Goal: Task Accomplishment & Management: Complete application form

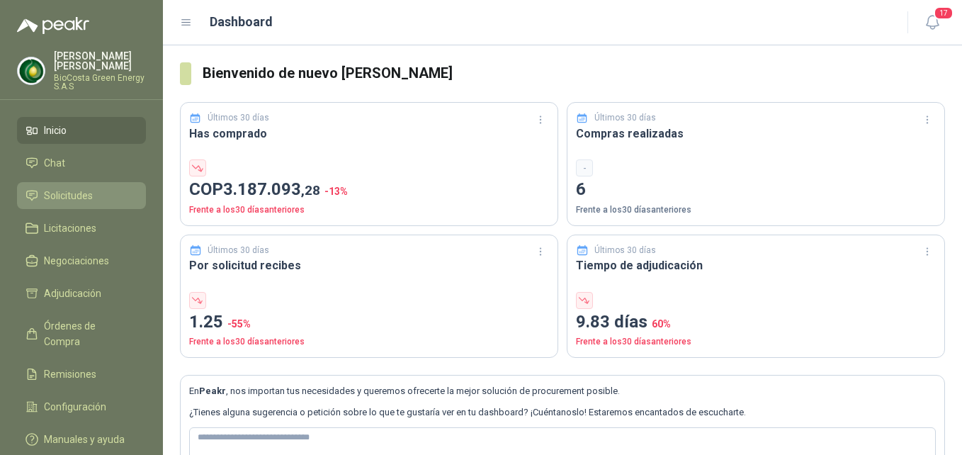
click at [92, 190] on span "Solicitudes" at bounding box center [68, 196] width 49 height 16
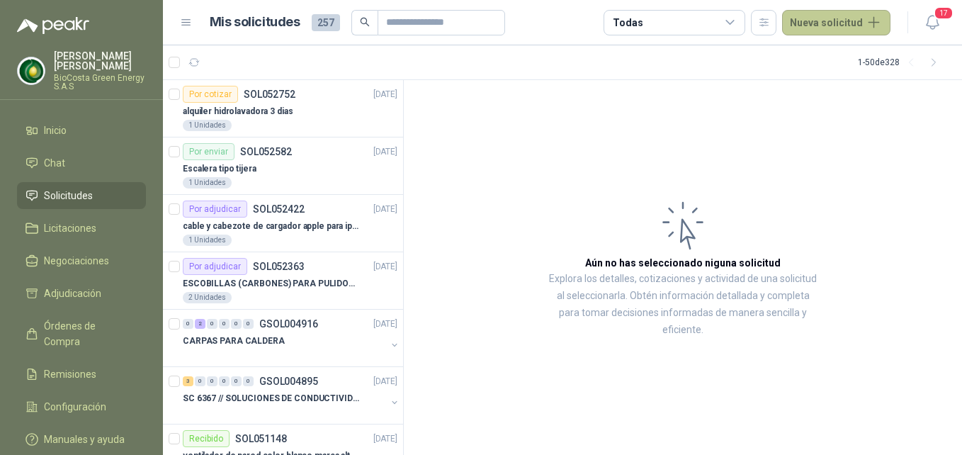
click at [834, 12] on button "Nueva solicitud" at bounding box center [836, 23] width 108 height 26
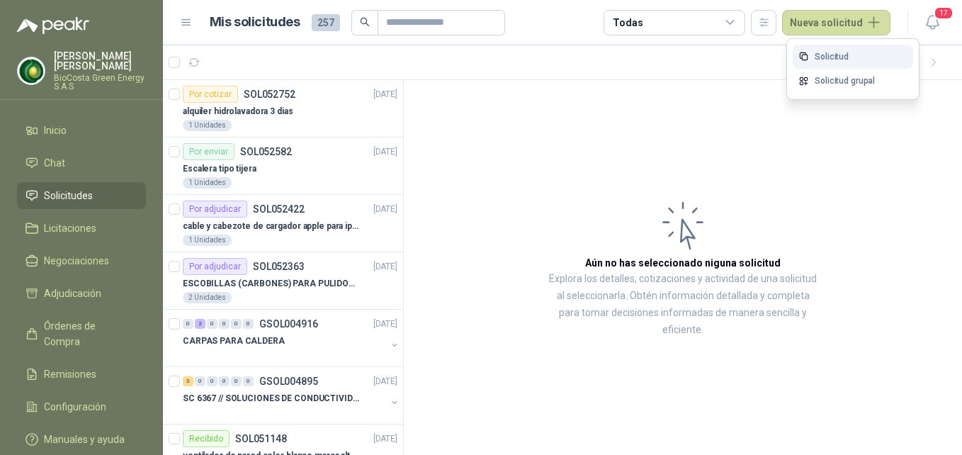
click at [853, 50] on link "Solicitud" at bounding box center [853, 57] width 120 height 25
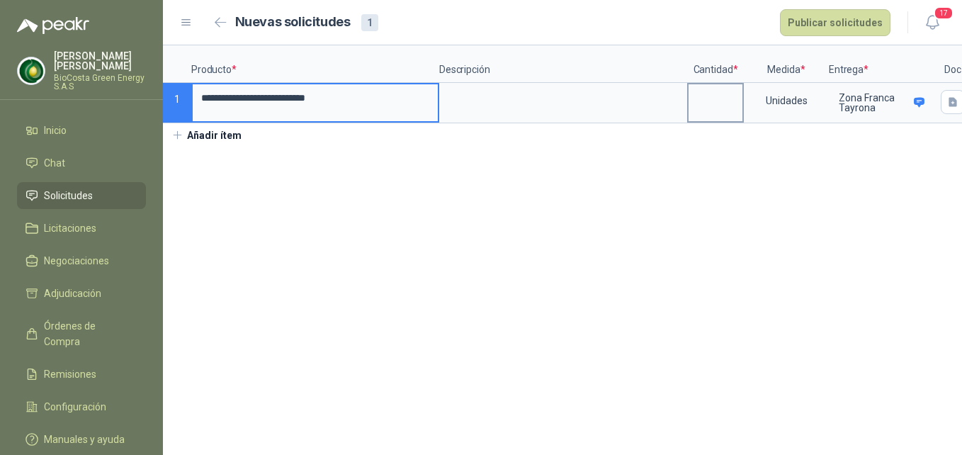
click at [726, 97] on input at bounding box center [716, 98] width 54 height 28
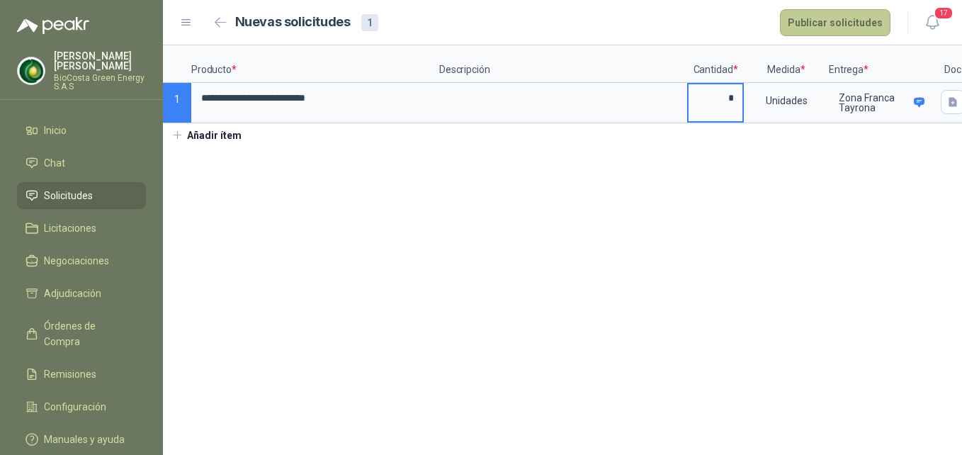
type input "*"
click at [864, 23] on button "Publicar solicitudes" at bounding box center [835, 22] width 111 height 27
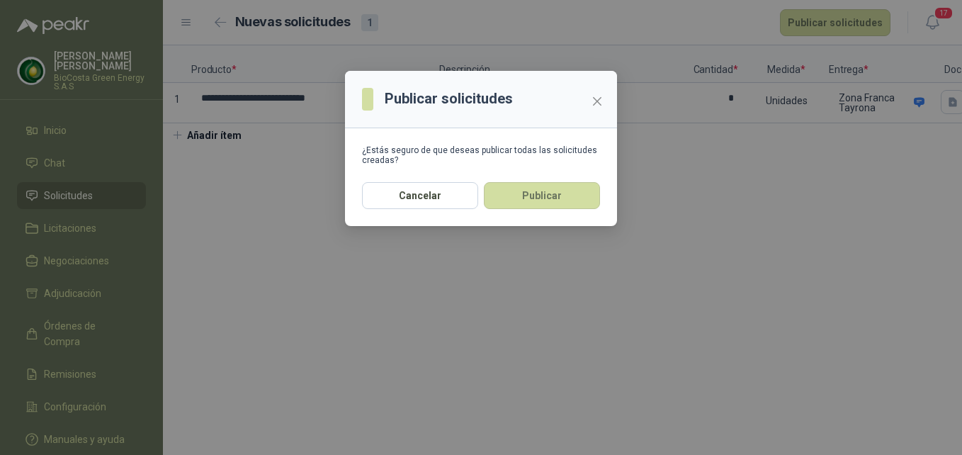
click at [572, 198] on button "Publicar" at bounding box center [542, 195] width 116 height 27
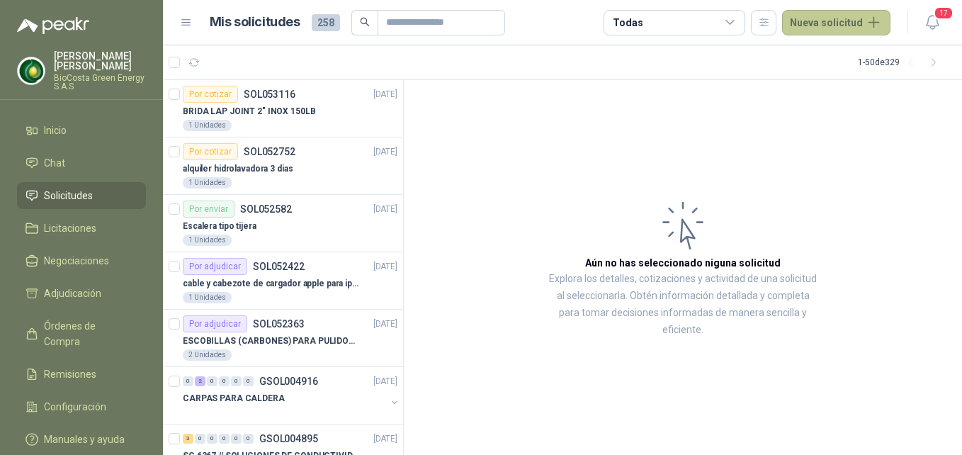
click at [858, 30] on button "Nueva solicitud" at bounding box center [836, 23] width 108 height 26
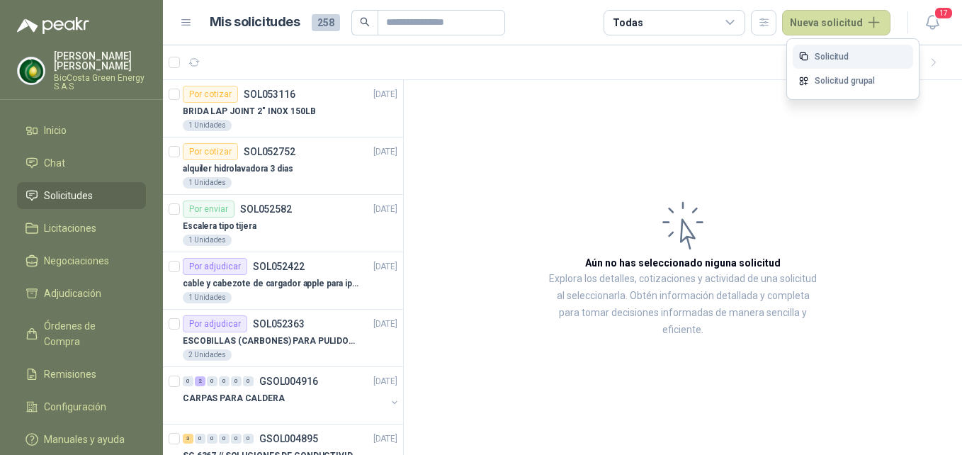
click at [820, 60] on link "Solicitud" at bounding box center [853, 57] width 120 height 25
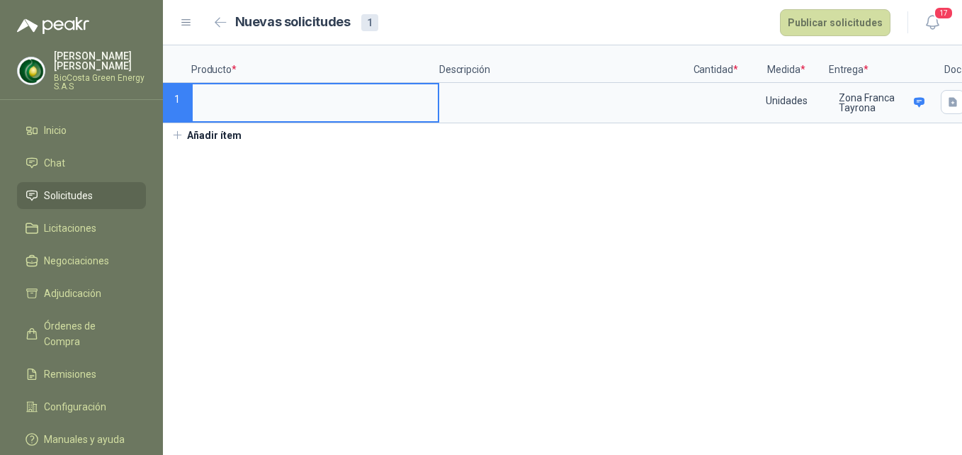
click at [289, 92] on input at bounding box center [315, 98] width 245 height 28
click at [494, 114] on textarea at bounding box center [563, 100] width 245 height 33
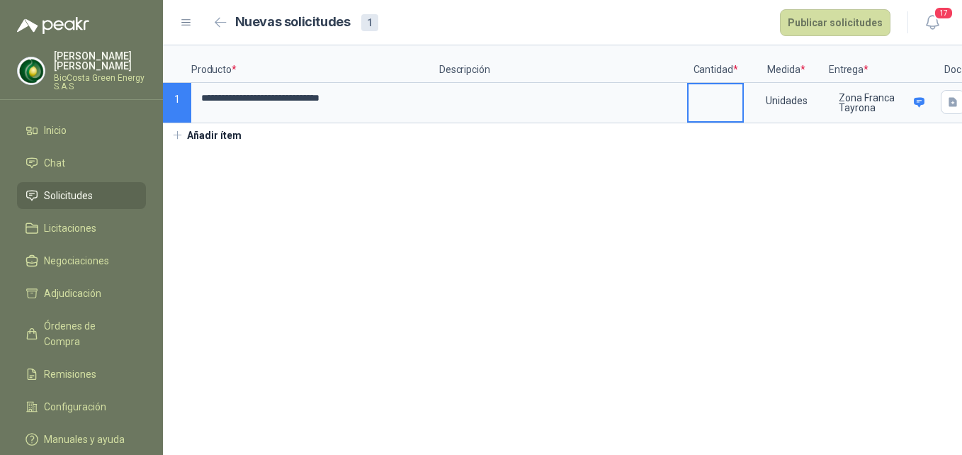
click at [711, 105] on input at bounding box center [716, 98] width 54 height 28
type input "**"
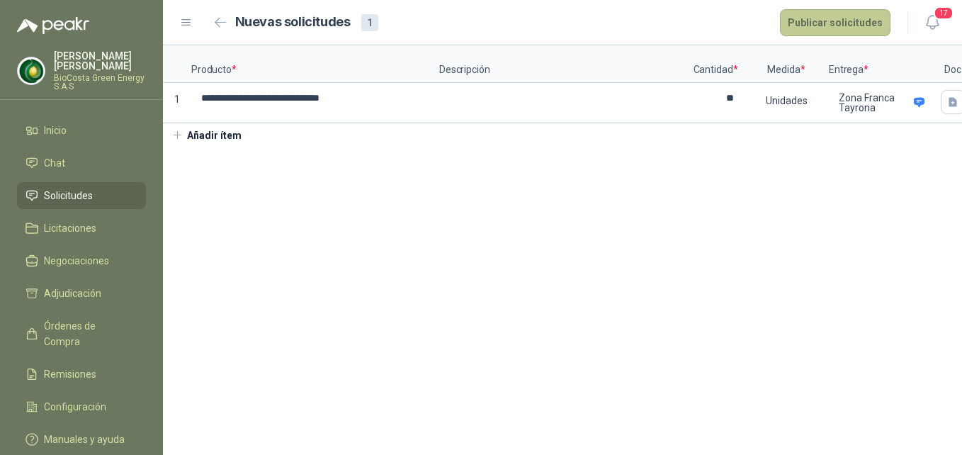
click at [861, 26] on button "Publicar solicitudes" at bounding box center [835, 22] width 111 height 27
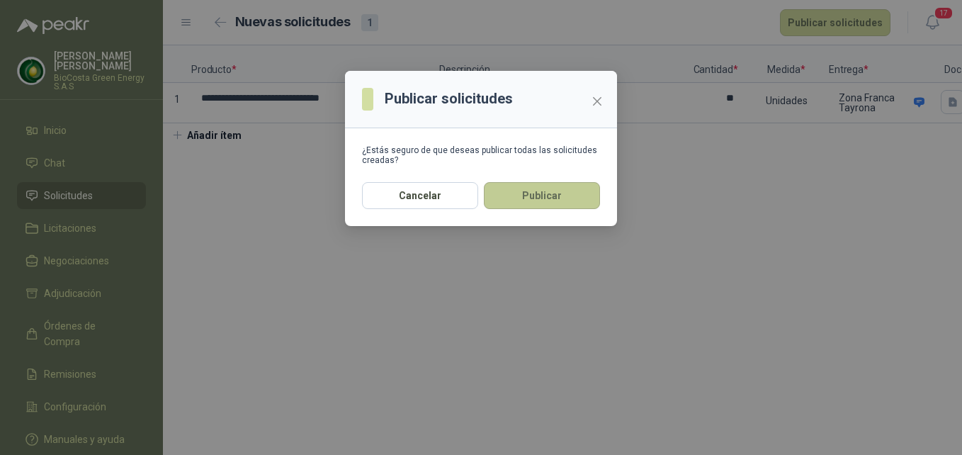
click at [549, 187] on button "Publicar" at bounding box center [542, 195] width 116 height 27
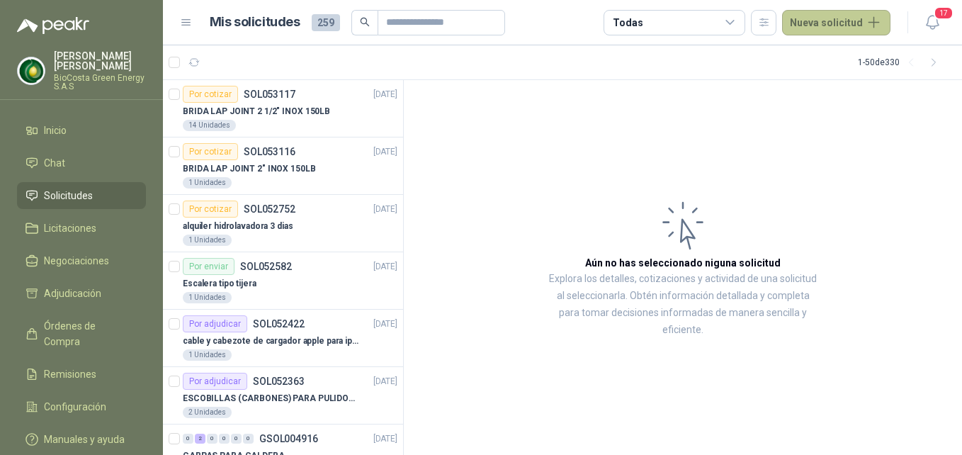
click at [824, 22] on button "Nueva solicitud" at bounding box center [836, 23] width 108 height 26
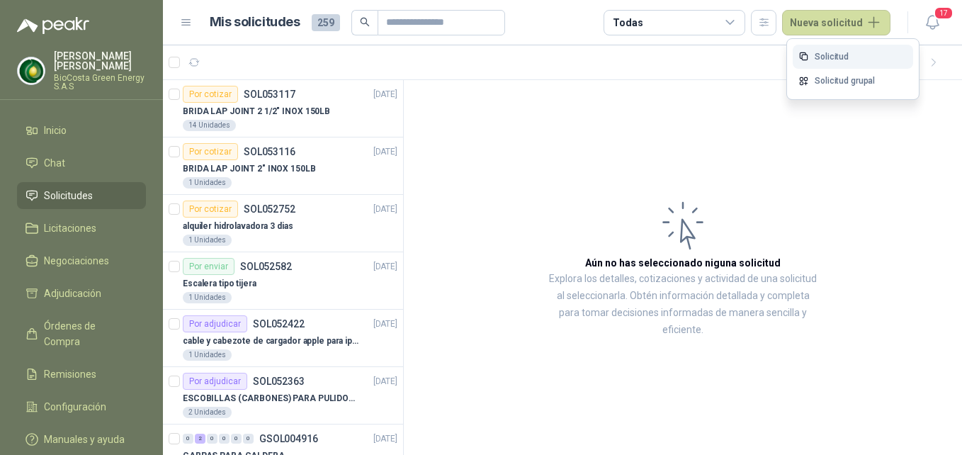
click at [828, 50] on link "Solicitud" at bounding box center [853, 57] width 120 height 25
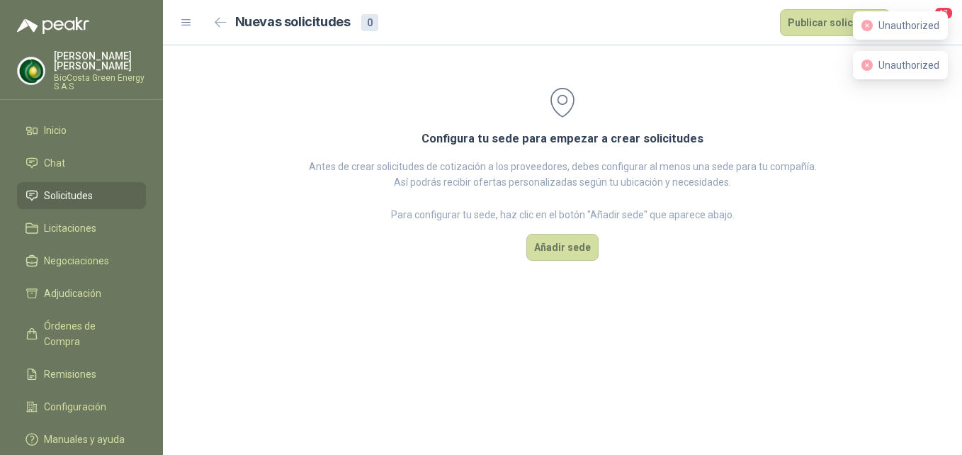
click at [336, 95] on div "Configura tu sede para empezar a crear solicitudes Antes de crear solicitudes d…" at bounding box center [562, 170] width 799 height 251
click at [100, 193] on li "Solicitudes" at bounding box center [82, 196] width 112 height 16
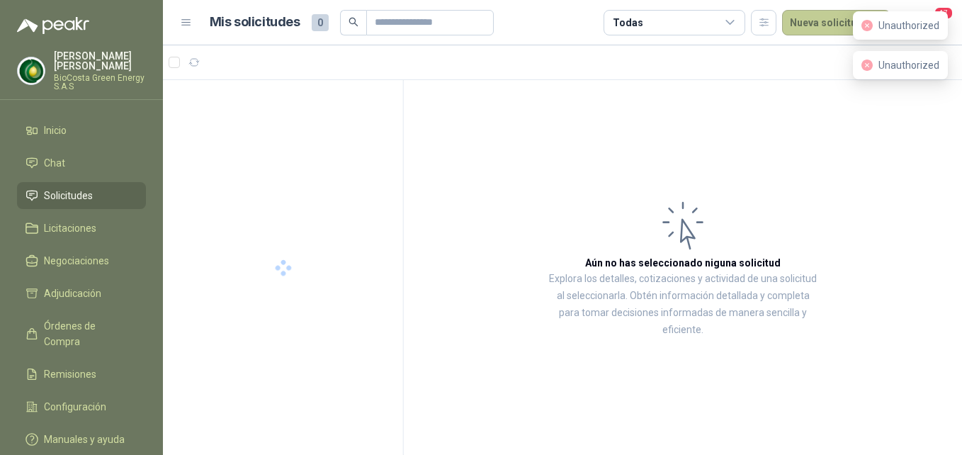
click at [810, 13] on button "Nueva solicitud" at bounding box center [836, 23] width 108 height 26
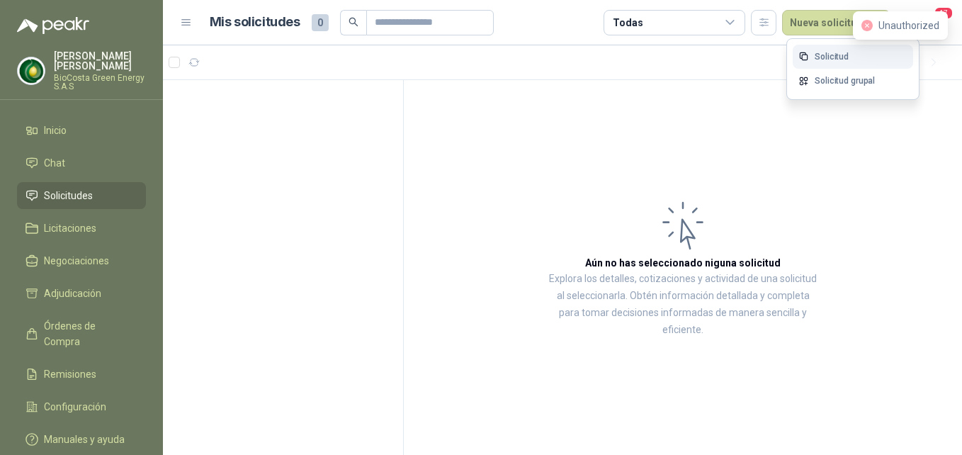
click at [831, 57] on link "Solicitud" at bounding box center [853, 57] width 120 height 25
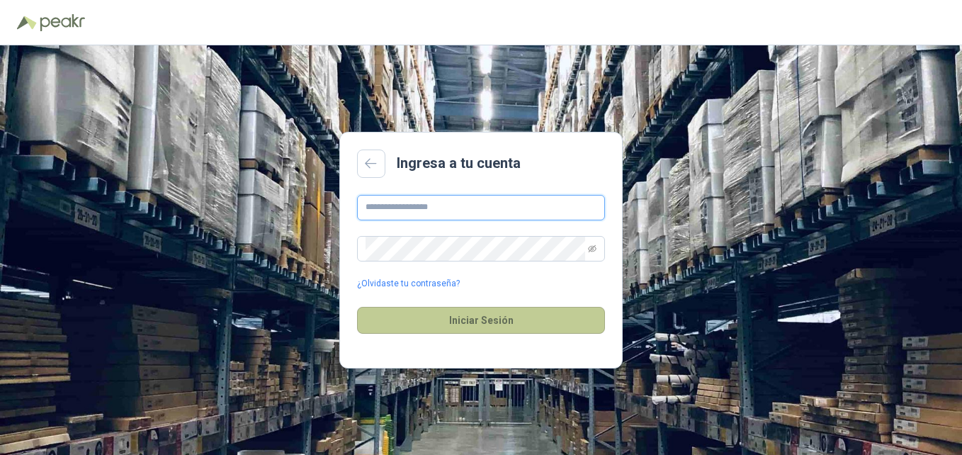
type input "**********"
click at [480, 319] on button "Iniciar Sesión" at bounding box center [481, 320] width 248 height 27
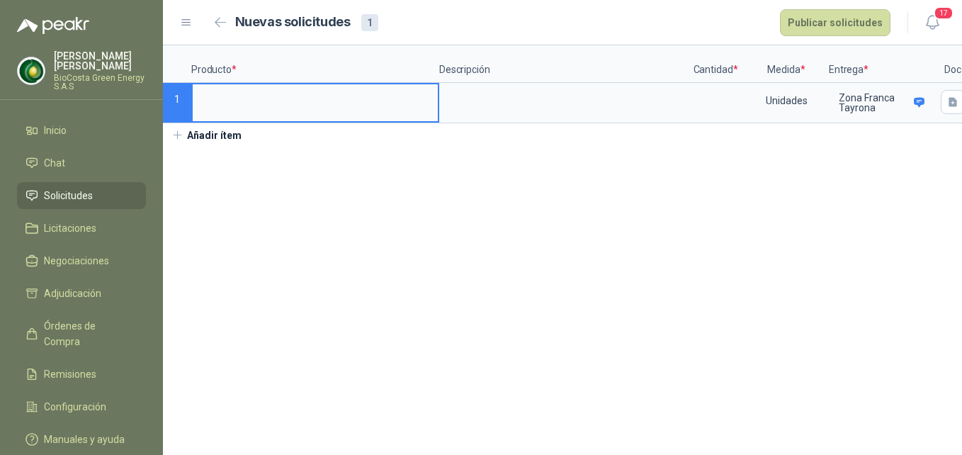
click at [299, 112] on input at bounding box center [315, 98] width 245 height 28
click at [525, 107] on textarea at bounding box center [563, 100] width 245 height 33
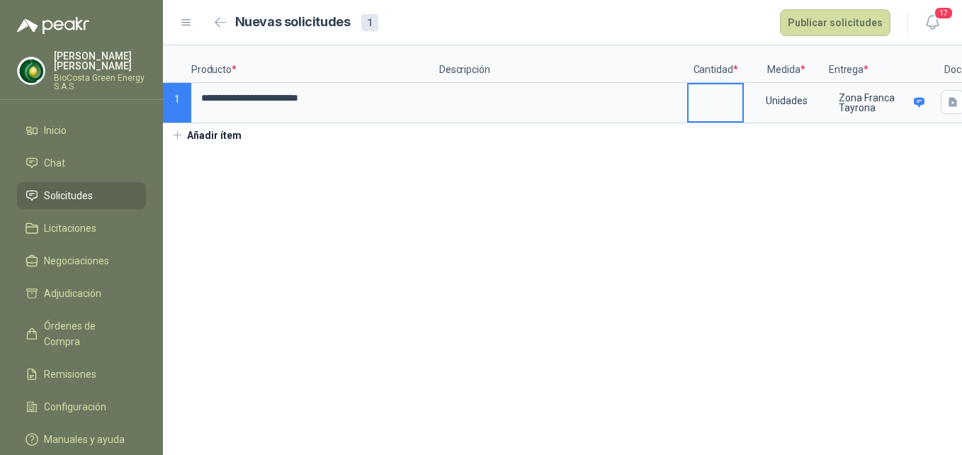
click at [713, 96] on input at bounding box center [716, 98] width 54 height 28
type input "**"
click at [835, 31] on button "Publicar solicitudes" at bounding box center [835, 22] width 111 height 27
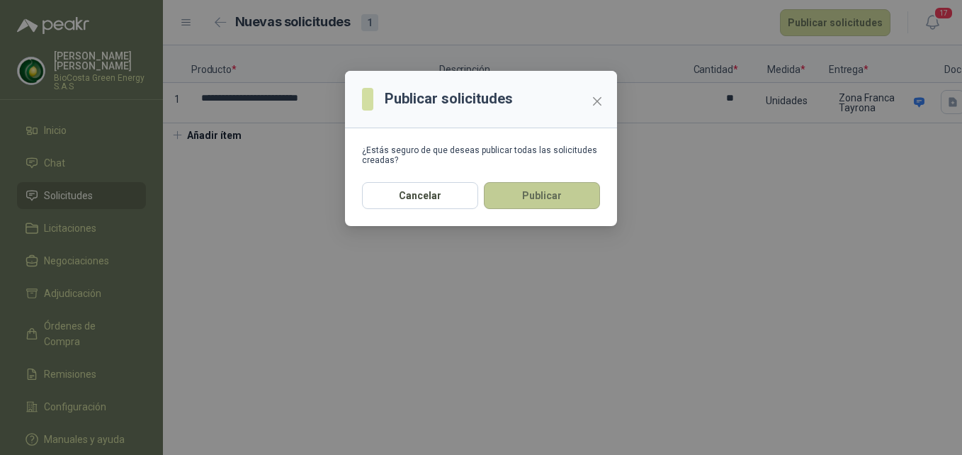
click at [543, 208] on button "Publicar" at bounding box center [542, 195] width 116 height 27
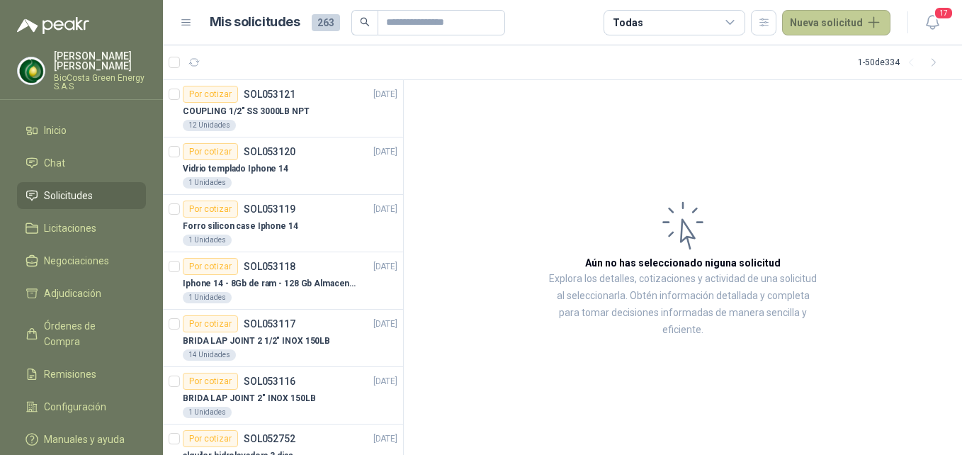
click at [841, 20] on button "Nueva solicitud" at bounding box center [836, 23] width 108 height 26
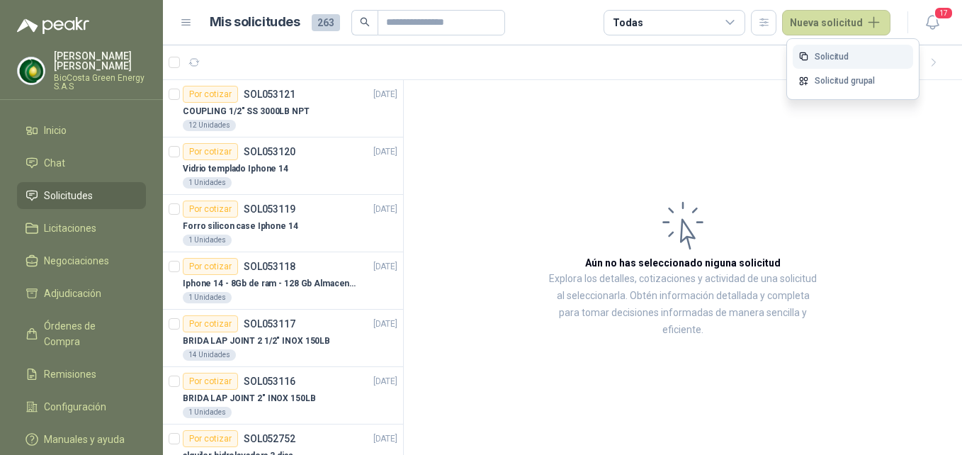
click at [813, 52] on link "Solicitud" at bounding box center [853, 57] width 120 height 25
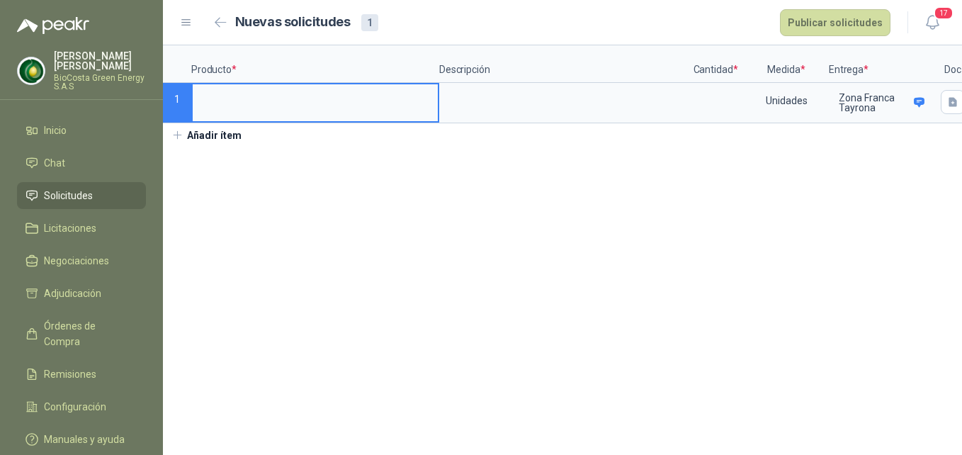
click at [355, 103] on input at bounding box center [315, 98] width 245 height 28
click at [729, 103] on input at bounding box center [716, 98] width 54 height 28
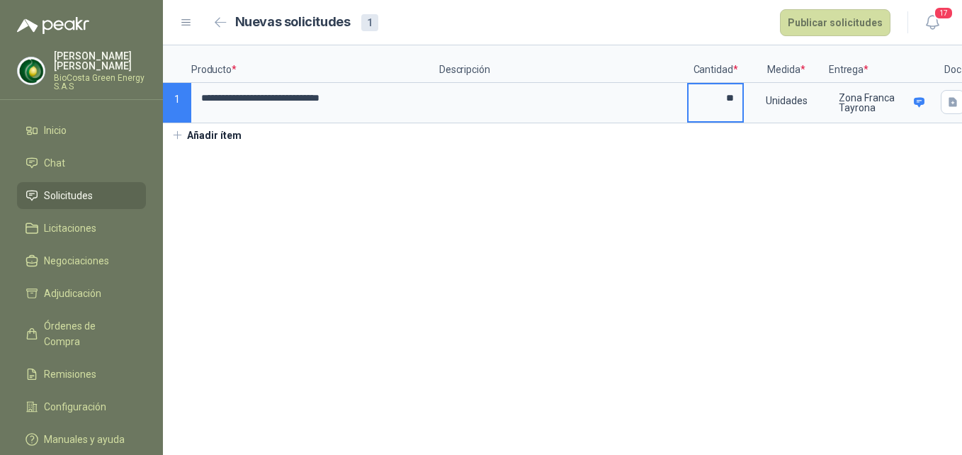
type input "**"
click at [838, 26] on button "Publicar solicitudes" at bounding box center [835, 22] width 111 height 27
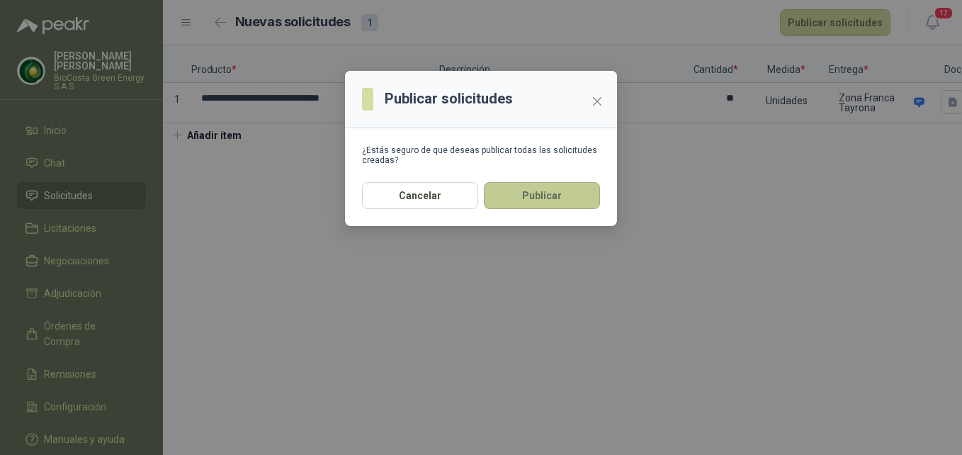
click at [552, 203] on button "Publicar" at bounding box center [542, 195] width 116 height 27
